Goal: Find specific page/section

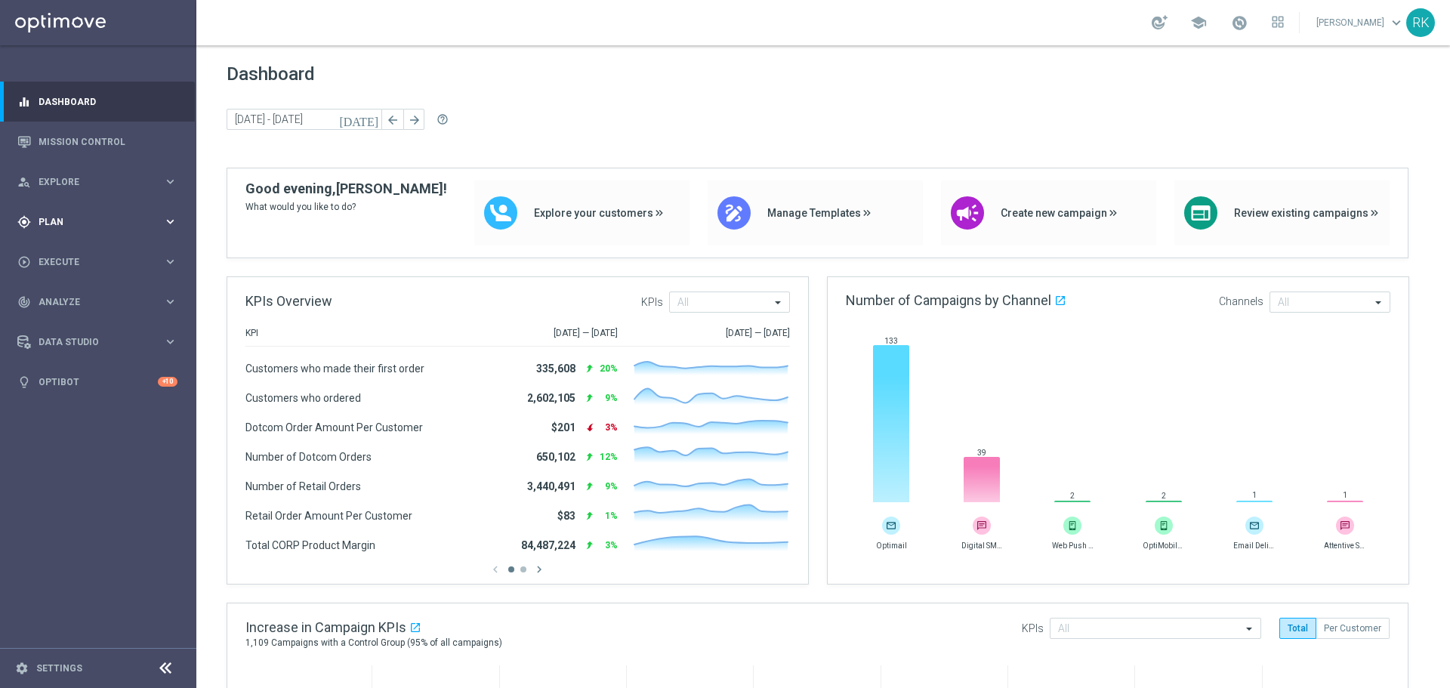
click at [60, 218] on span "Plan" at bounding box center [101, 221] width 125 height 9
click at [62, 301] on span "Templates" at bounding box center [94, 298] width 108 height 9
click at [67, 319] on link "Optimail" at bounding box center [102, 321] width 110 height 12
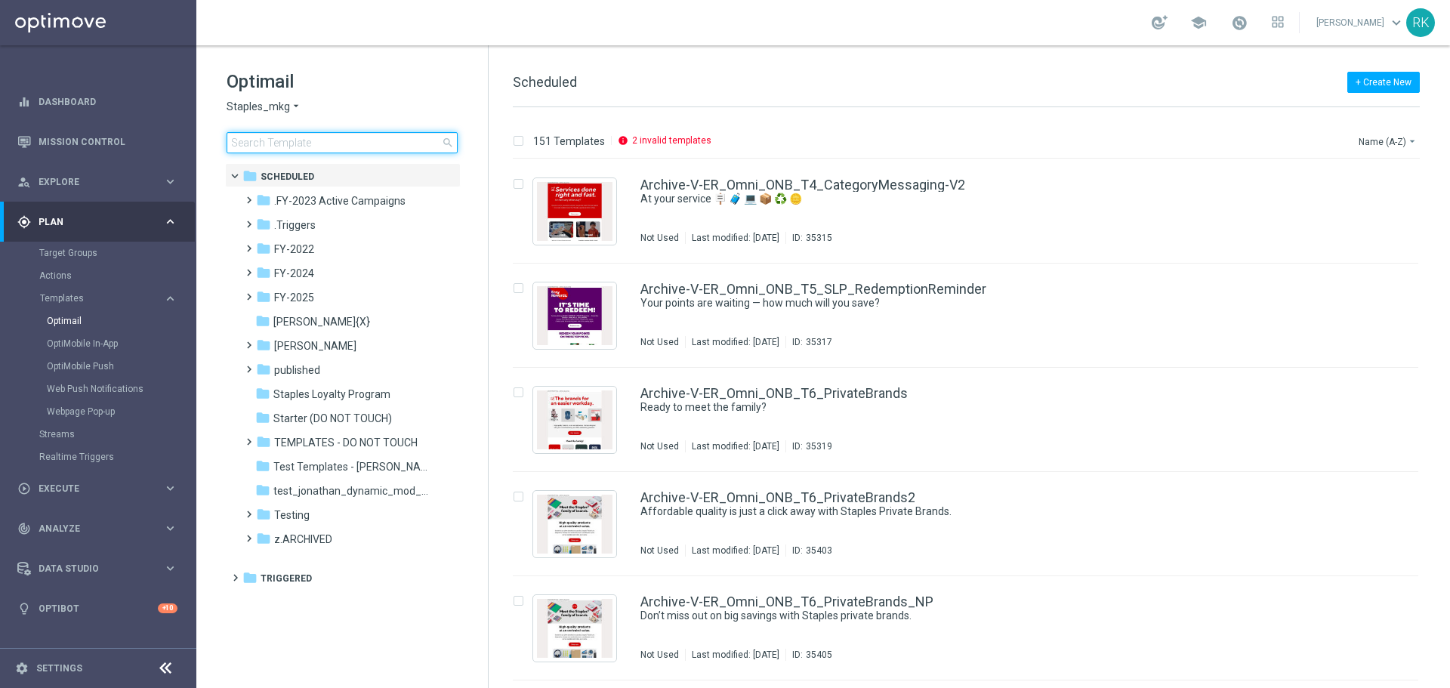
click at [299, 146] on input at bounding box center [342, 142] width 231 height 21
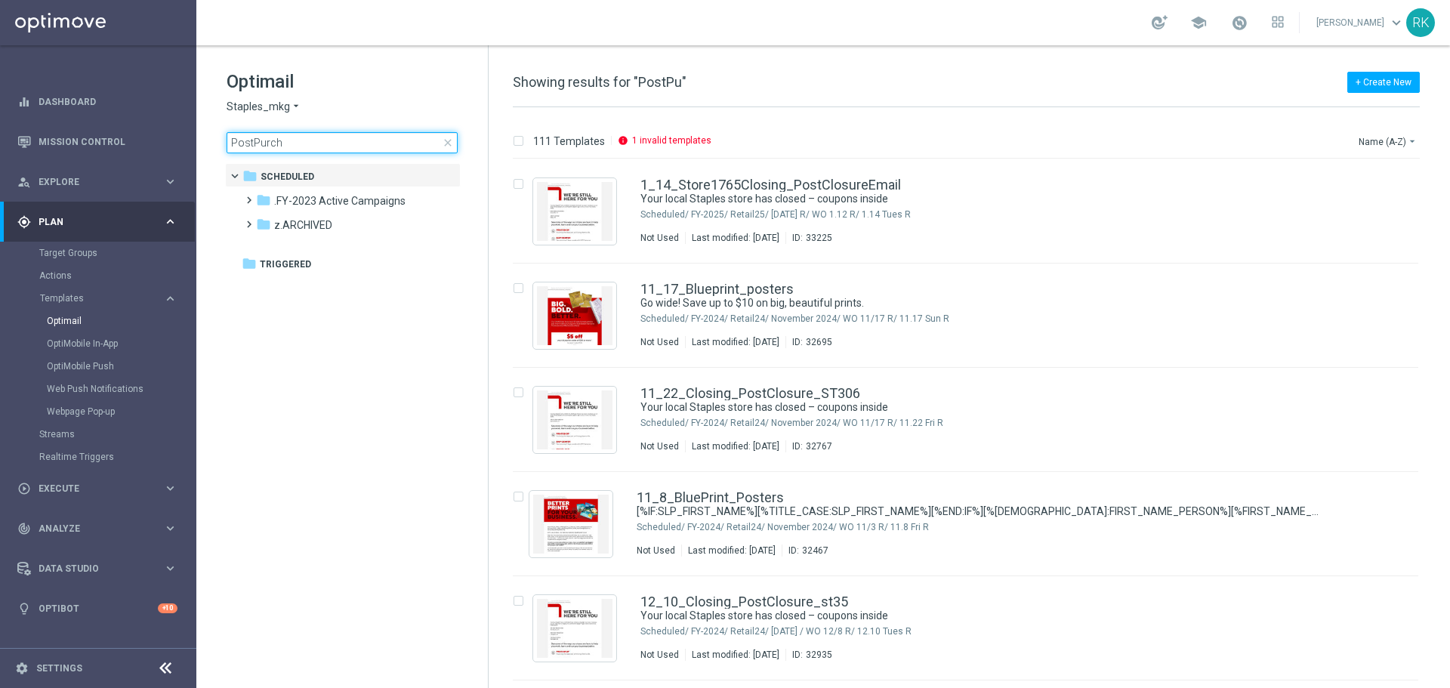
click at [287, 143] on input "PostPurch" at bounding box center [342, 142] width 231 height 21
click at [234, 143] on input "PostPurch" at bounding box center [342, 142] width 231 height 21
type input "PC"
